Goal: Task Accomplishment & Management: Manage account settings

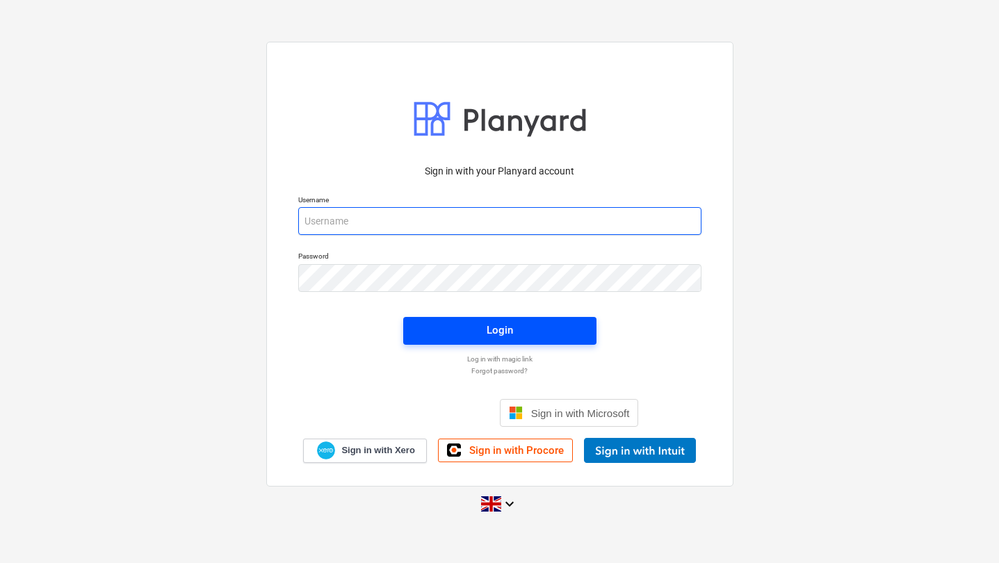
type input "[EMAIL_ADDRESS][DOMAIN_NAME]"
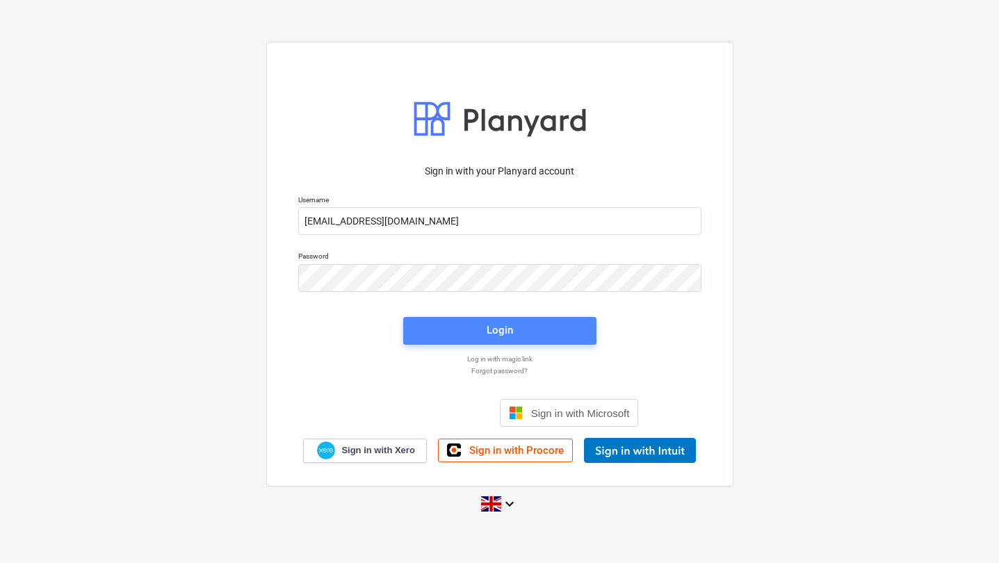
click at [530, 324] on span "Login" at bounding box center [500, 330] width 160 height 18
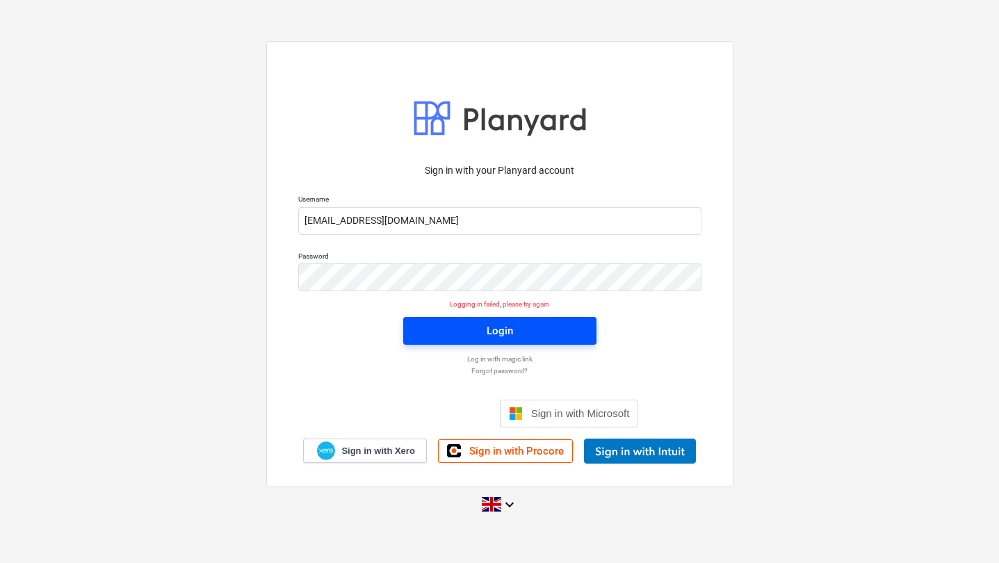
click at [520, 327] on span "Login" at bounding box center [500, 331] width 160 height 18
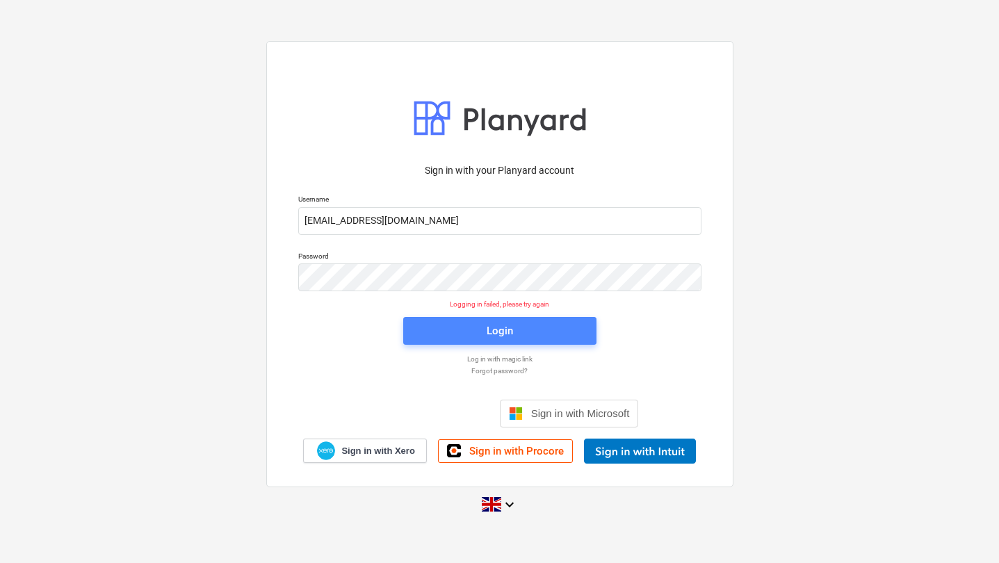
click at [520, 327] on span "Login" at bounding box center [500, 331] width 160 height 18
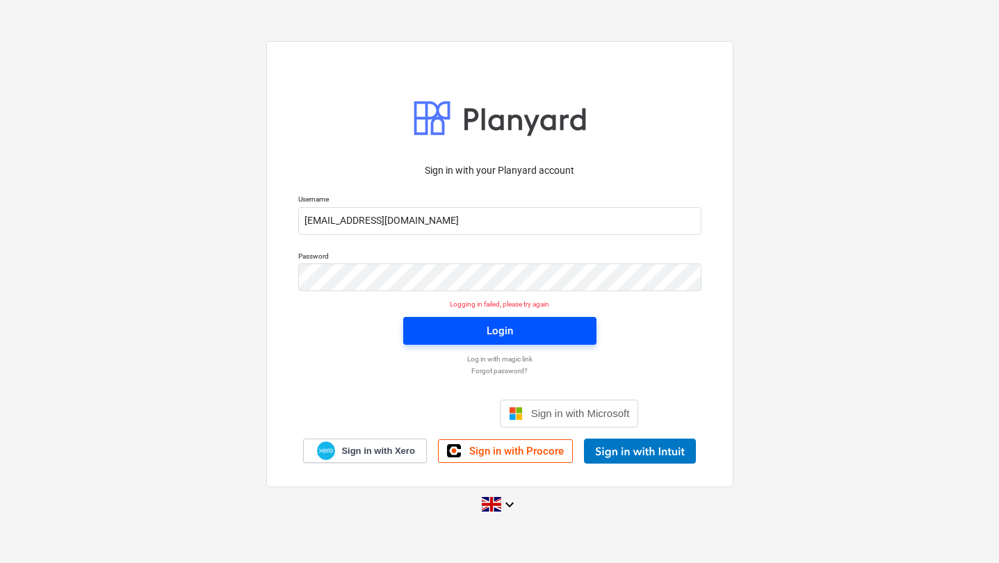
click at [520, 327] on span "Login" at bounding box center [500, 331] width 160 height 18
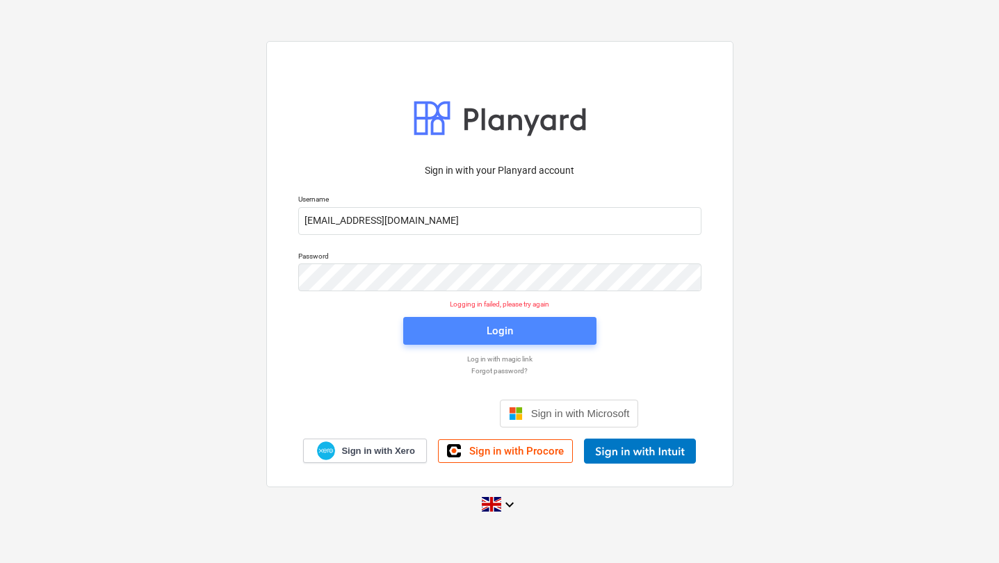
click at [520, 327] on span "Login" at bounding box center [500, 331] width 160 height 18
click at [490, 329] on div "Login" at bounding box center [500, 331] width 26 height 18
